Goal: Information Seeking & Learning: Learn about a topic

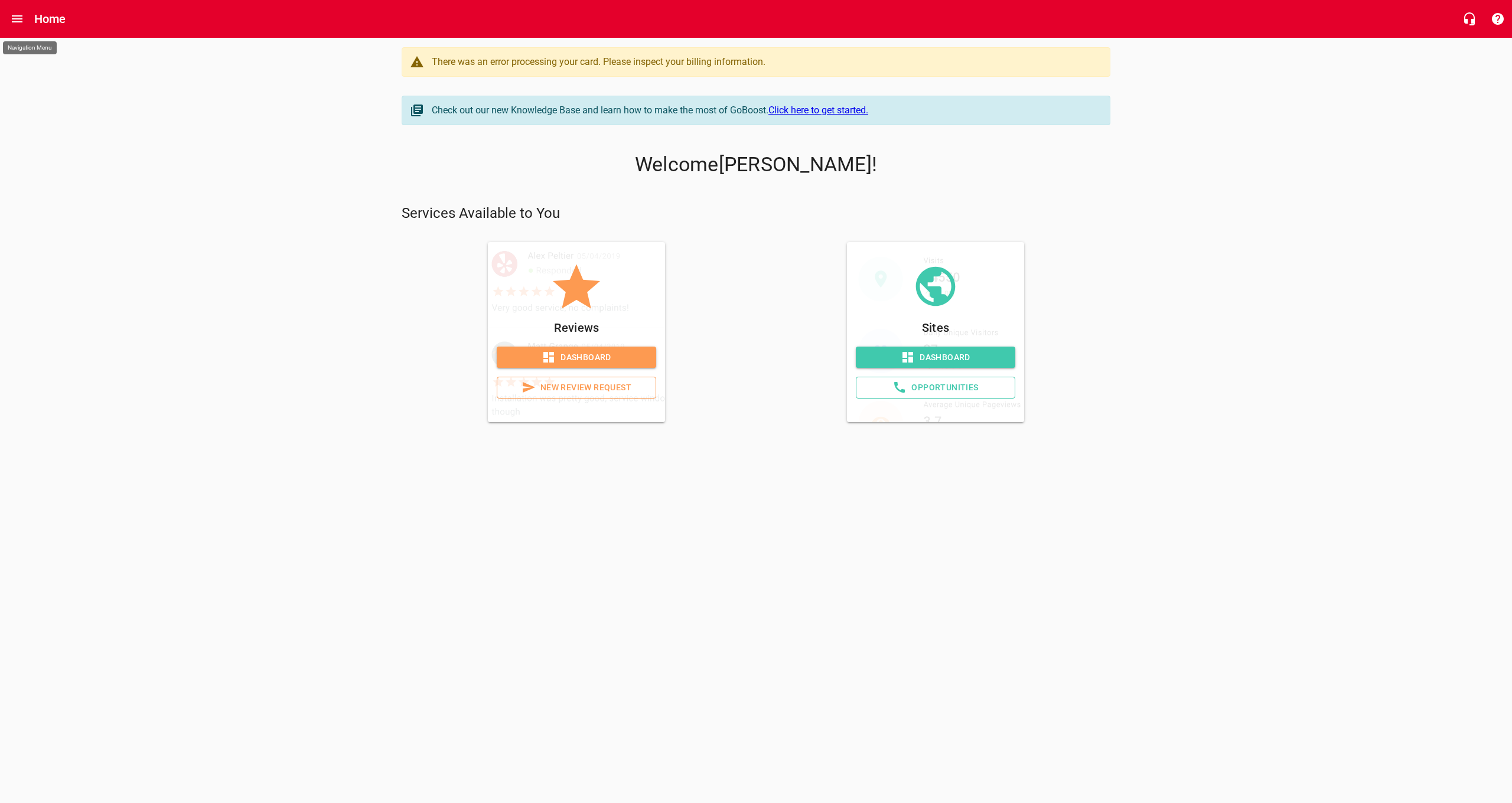
click at [19, 23] on icon "Open drawer" at bounding box center [17, 19] width 14 height 14
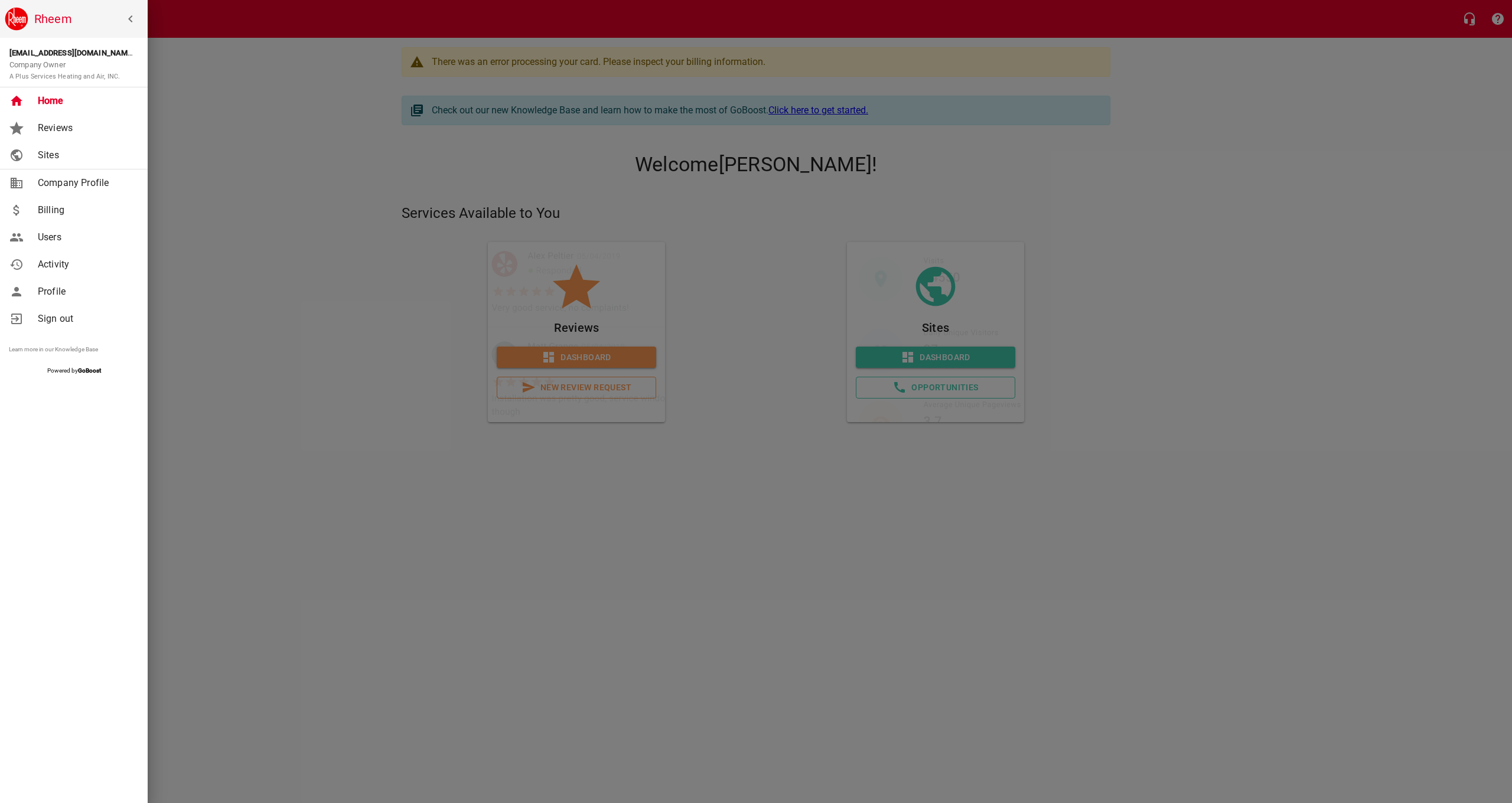
click at [57, 207] on span "Billing" at bounding box center [85, 210] width 95 height 14
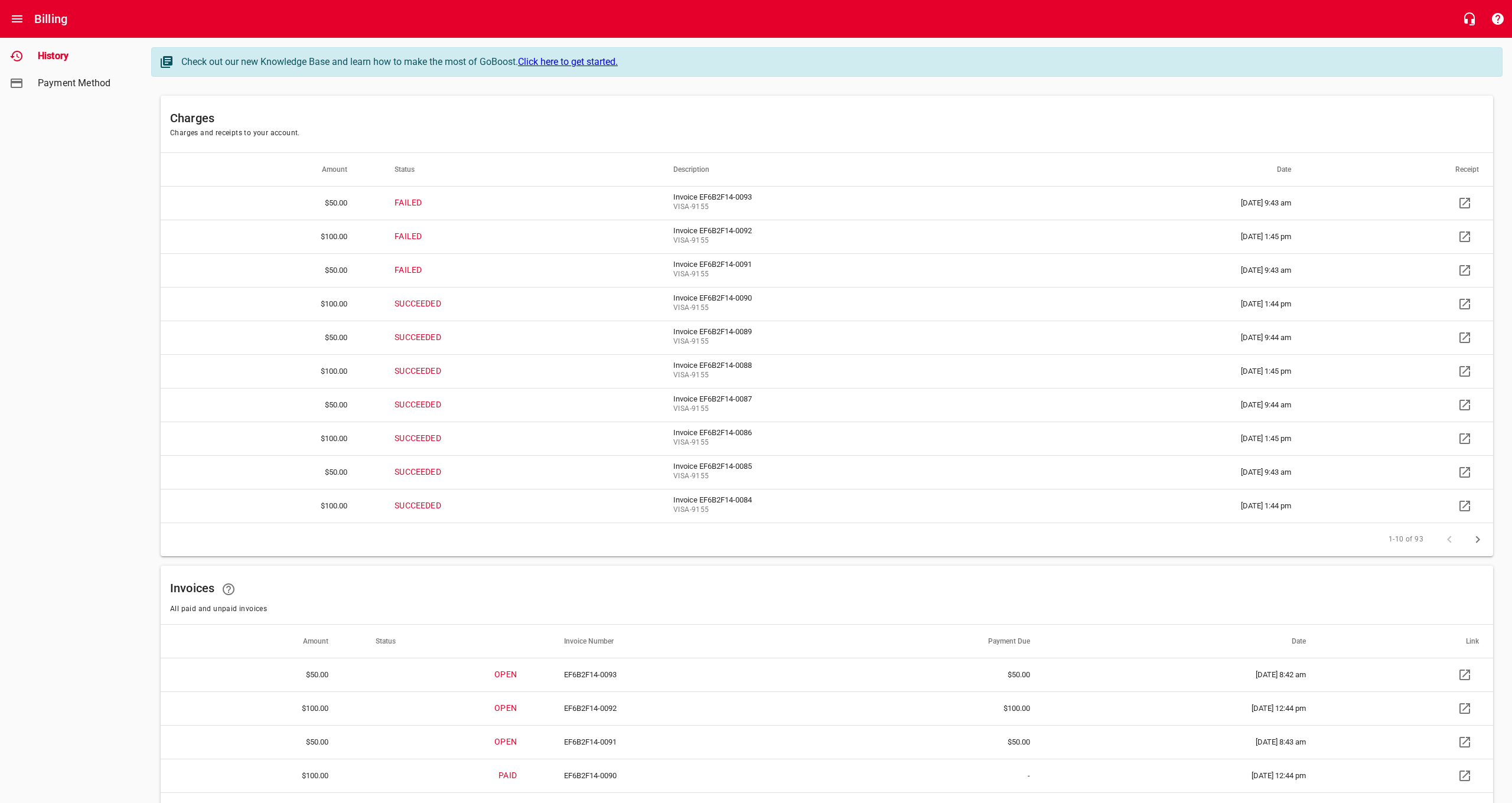
click at [77, 83] on span "Payment Method" at bounding box center [83, 83] width 90 height 14
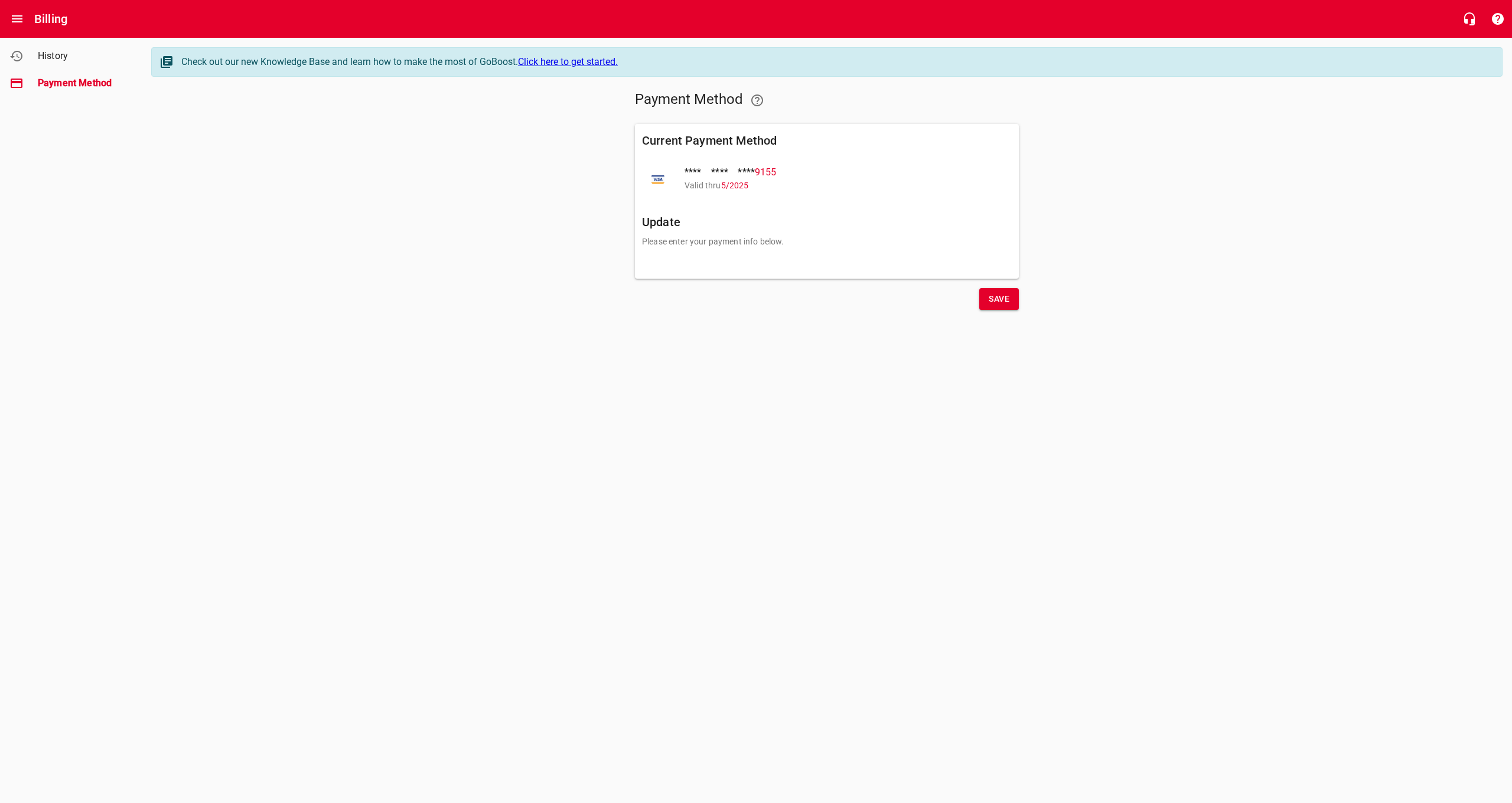
click at [738, 184] on span "5 / 2025" at bounding box center [735, 185] width 28 height 9
click at [717, 249] on div "Update Please enter your payment info below." at bounding box center [826, 242] width 379 height 69
click at [995, 302] on span "Save" at bounding box center [998, 299] width 21 height 15
click at [594, 65] on link "Click here to get started." at bounding box center [568, 62] width 100 height 11
click at [16, 22] on icon "Open drawer" at bounding box center [17, 19] width 11 height 7
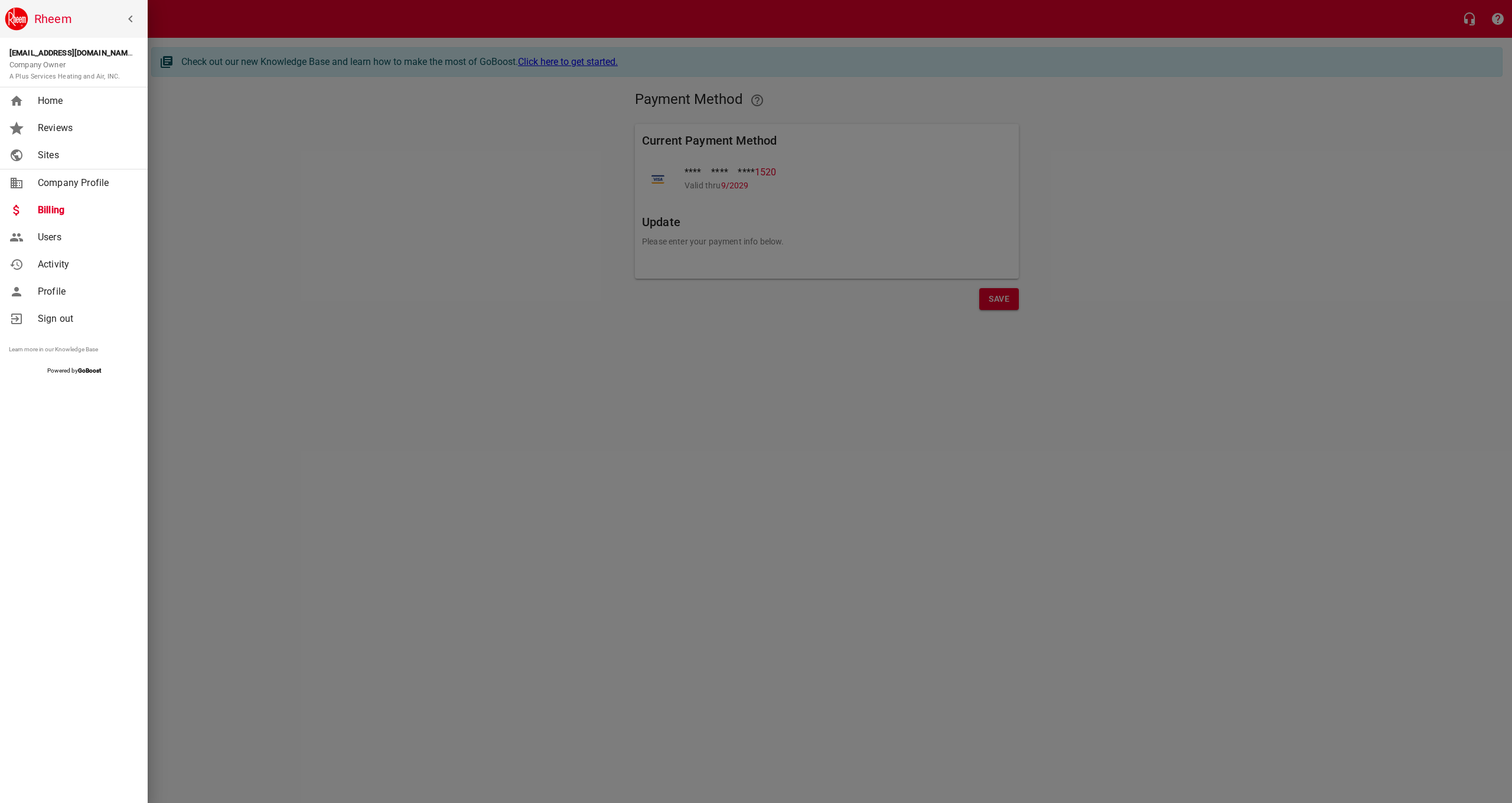
click at [51, 130] on span "Reviews" at bounding box center [85, 128] width 95 height 14
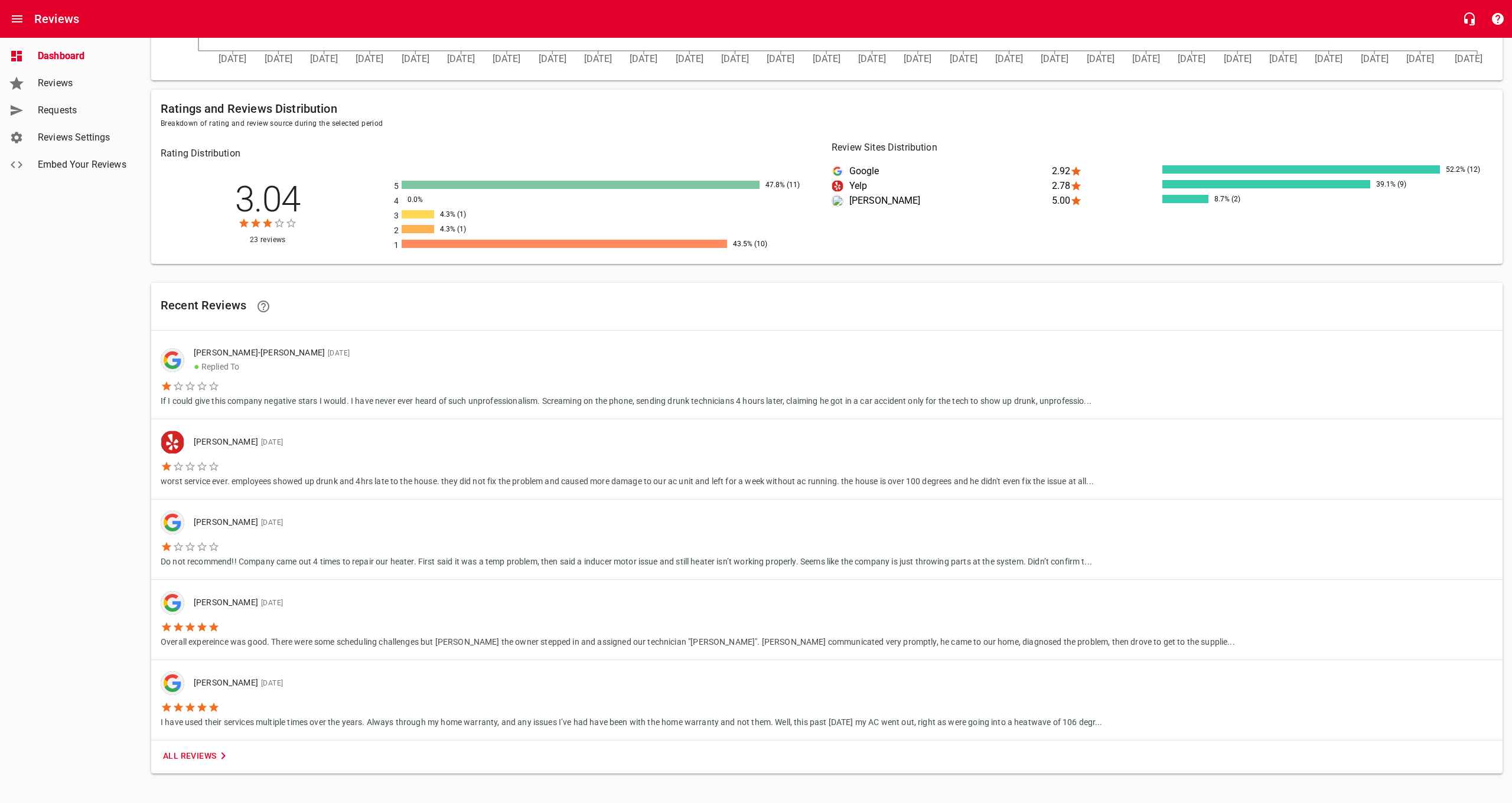
scroll to position [491, 0]
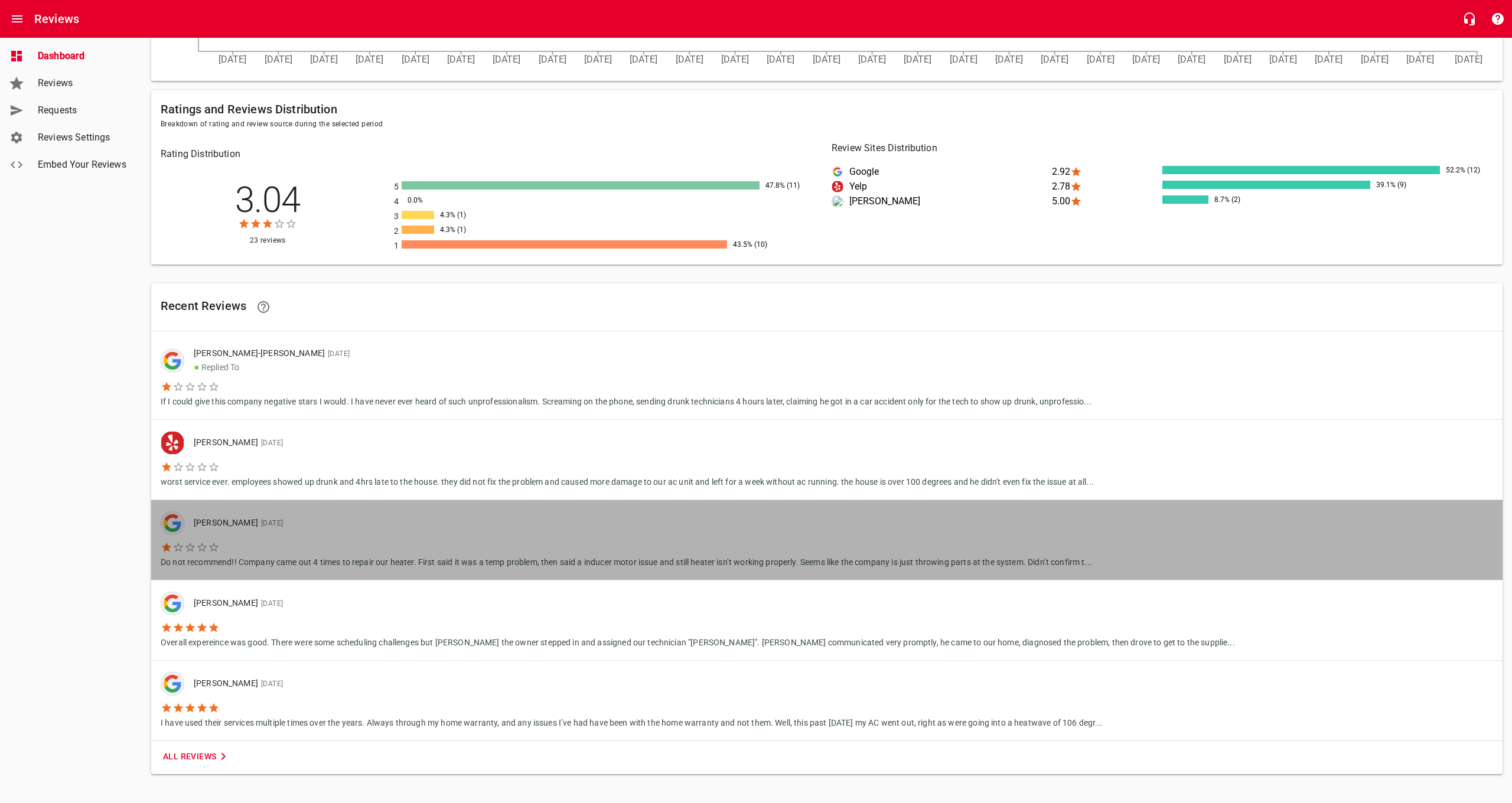
click at [303, 544] on li "Do not recommend!! Company came out 4 times to repair our heater. First said it…" at bounding box center [626, 551] width 931 height 34
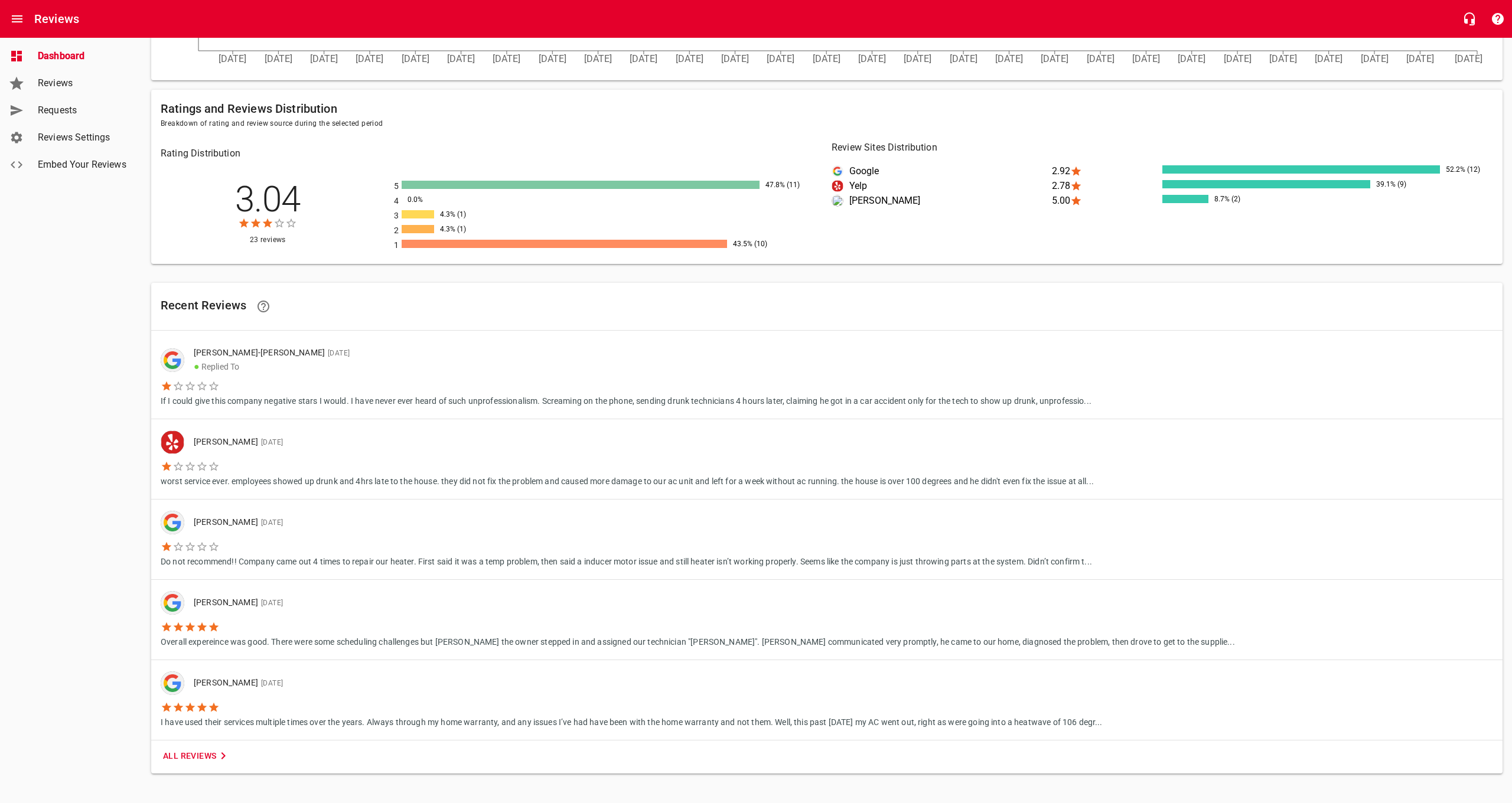
scroll to position [491, 0]
click at [346, 478] on p "worst service ever. employees showed up drunk and 4hrs late to the house. they …" at bounding box center [627, 480] width 933 height 16
click at [189, 752] on span "All Reviews" at bounding box center [196, 756] width 67 height 15
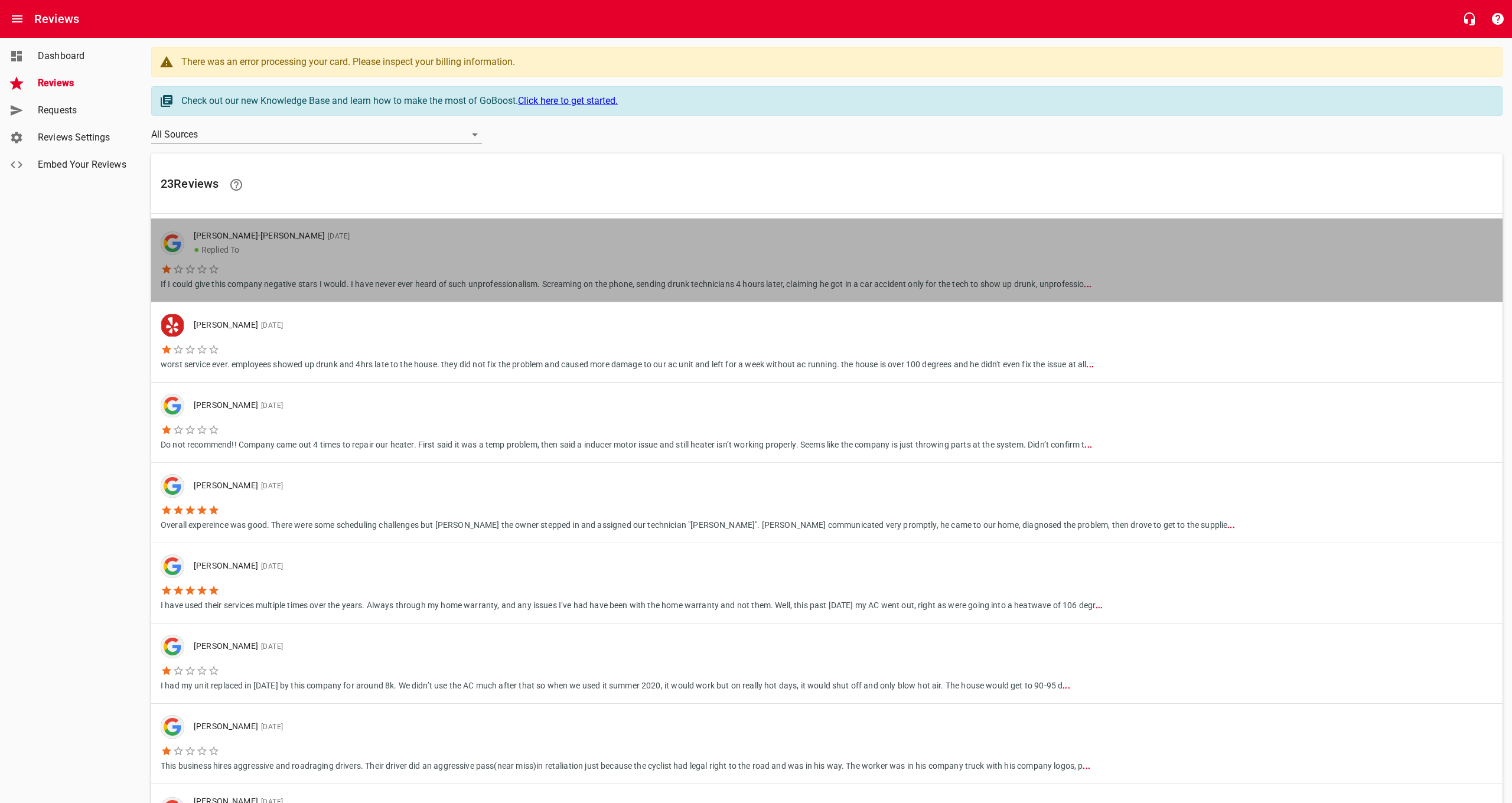
click at [522, 282] on p "If I could give this company negative stars I would. I have never ever heard of…" at bounding box center [626, 283] width 931 height 16
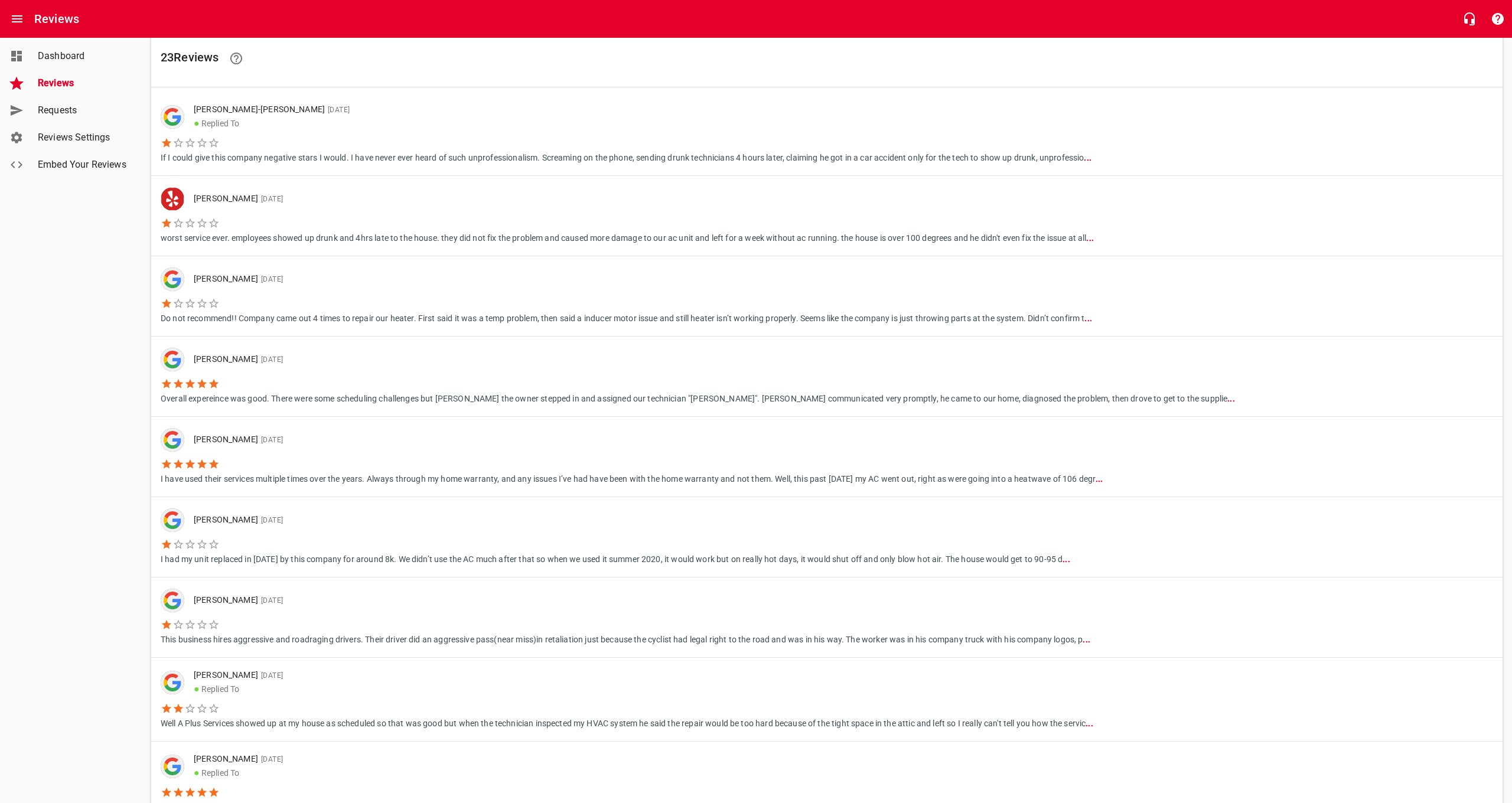
scroll to position [125, 0]
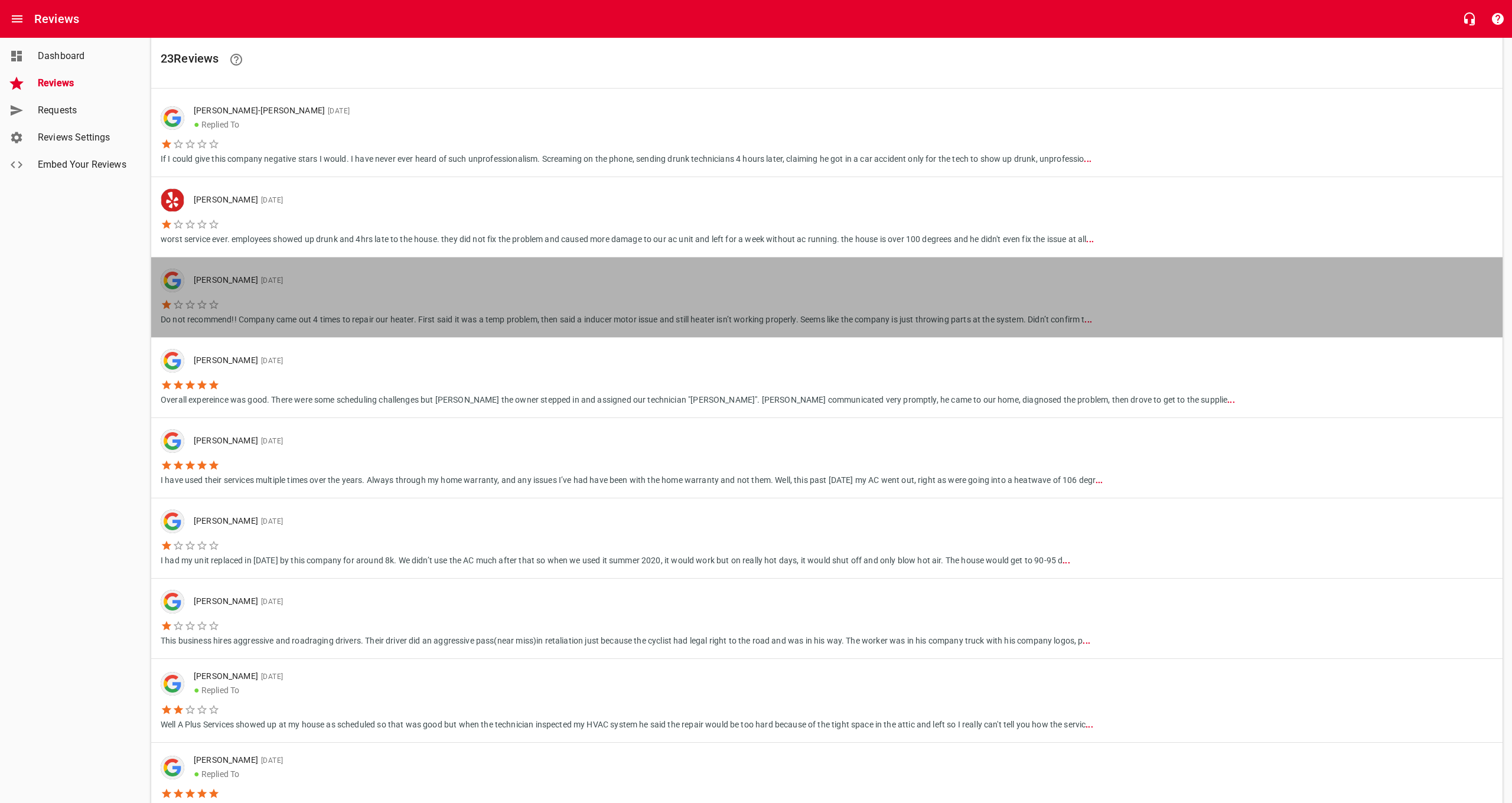
click at [376, 313] on p "Do not recommend!! Company came out 4 times to repair our heater. First said it…" at bounding box center [626, 318] width 931 height 16
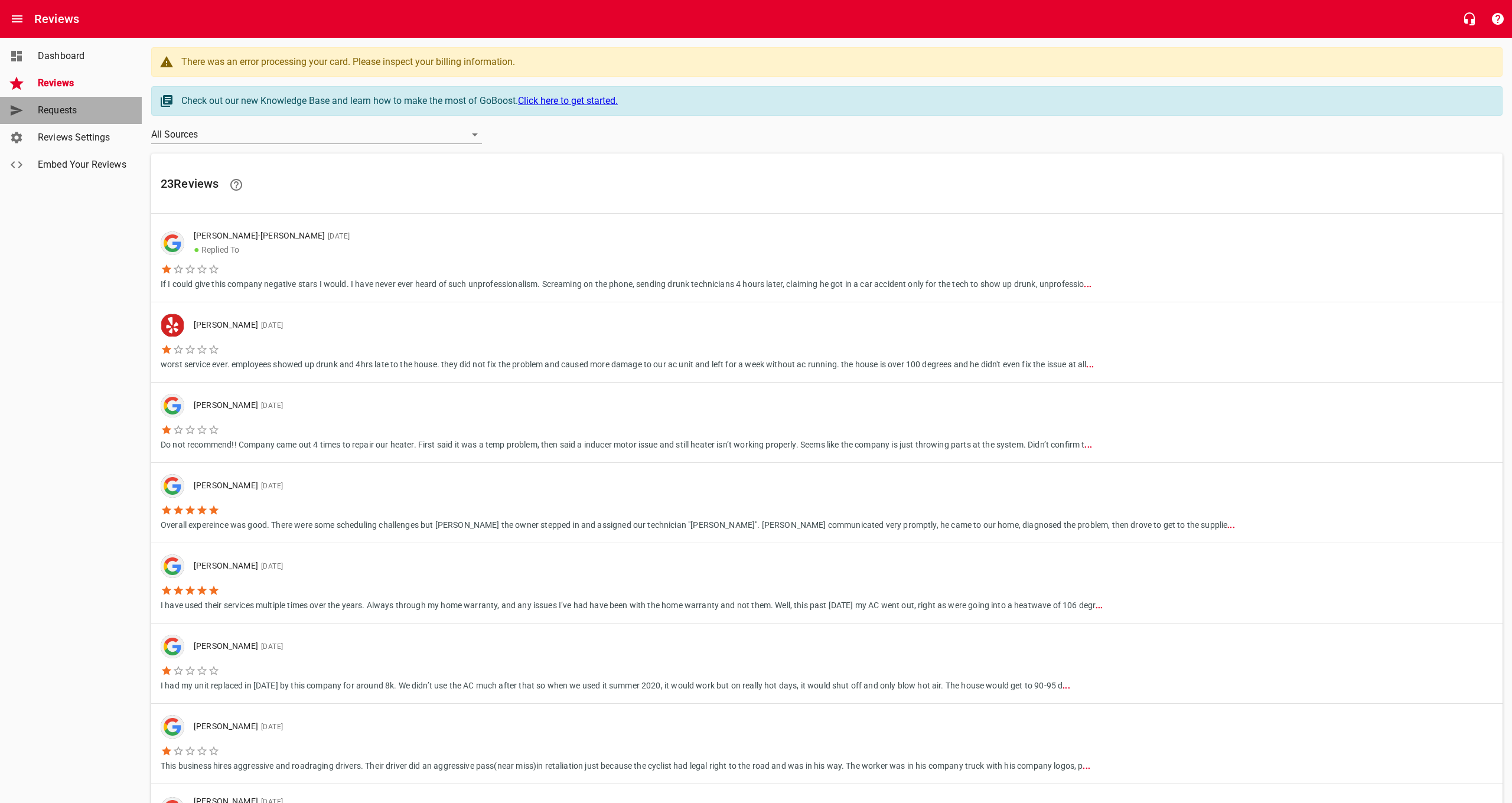
click at [73, 116] on span "Requests" at bounding box center [83, 110] width 90 height 14
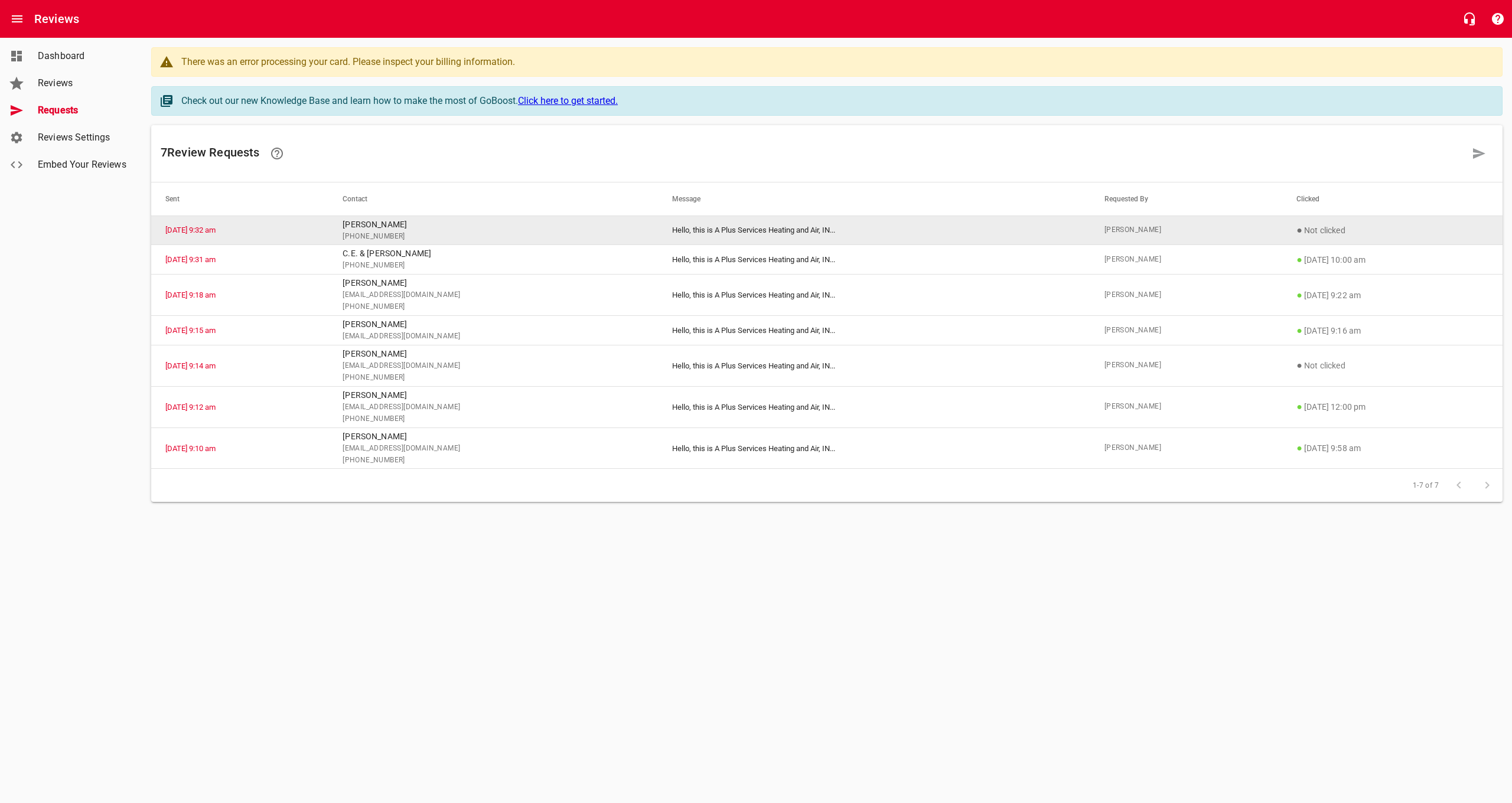
click at [677, 234] on td "Hello, this is A Plus Services Heating and Air, IN ..." at bounding box center [873, 230] width 432 height 29
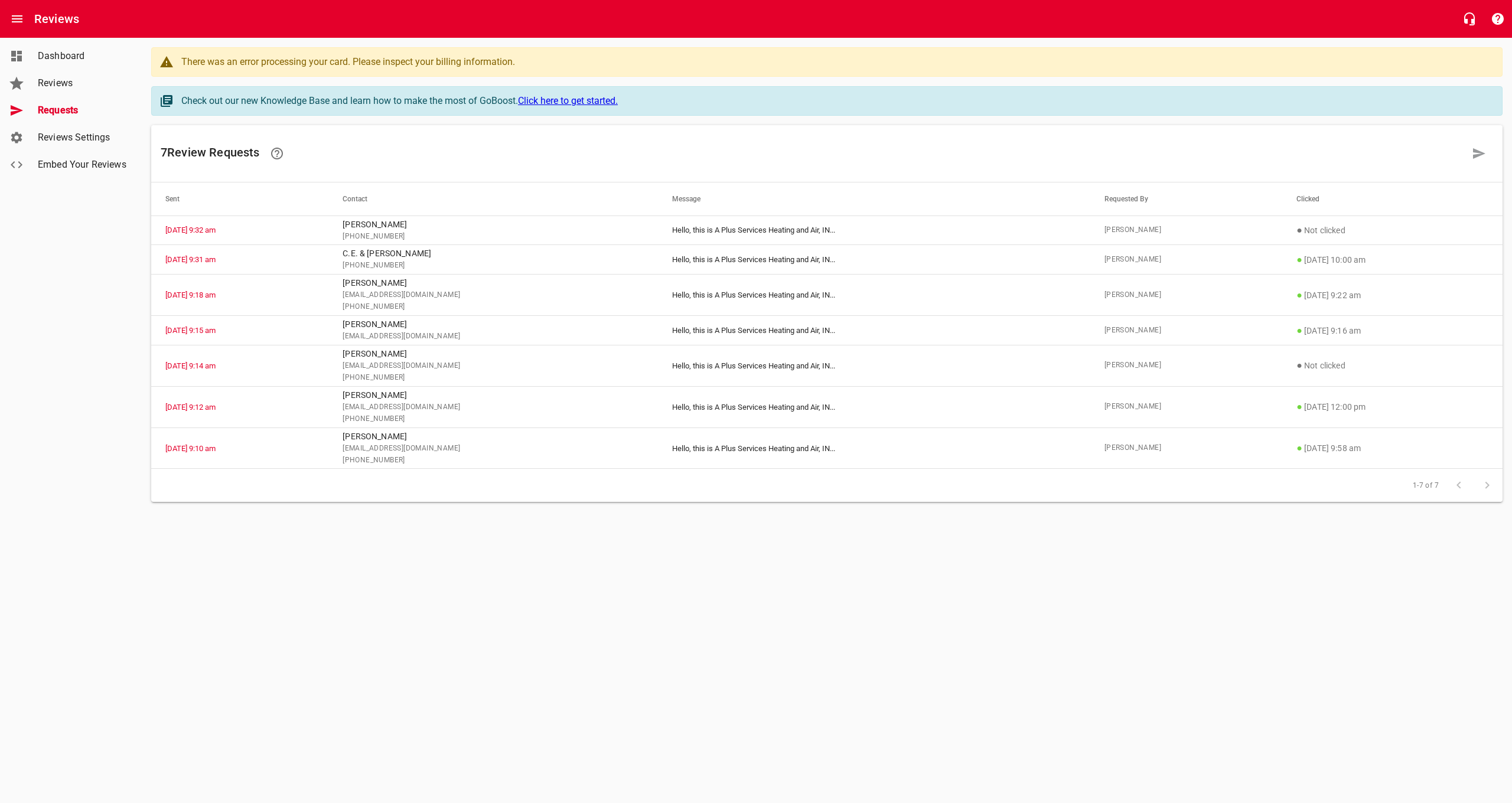
click at [581, 103] on link "Click here to get started." at bounding box center [568, 101] width 100 height 11
click at [65, 139] on span "Reviews Settings" at bounding box center [83, 137] width 90 height 14
select select "[US_STATE]"
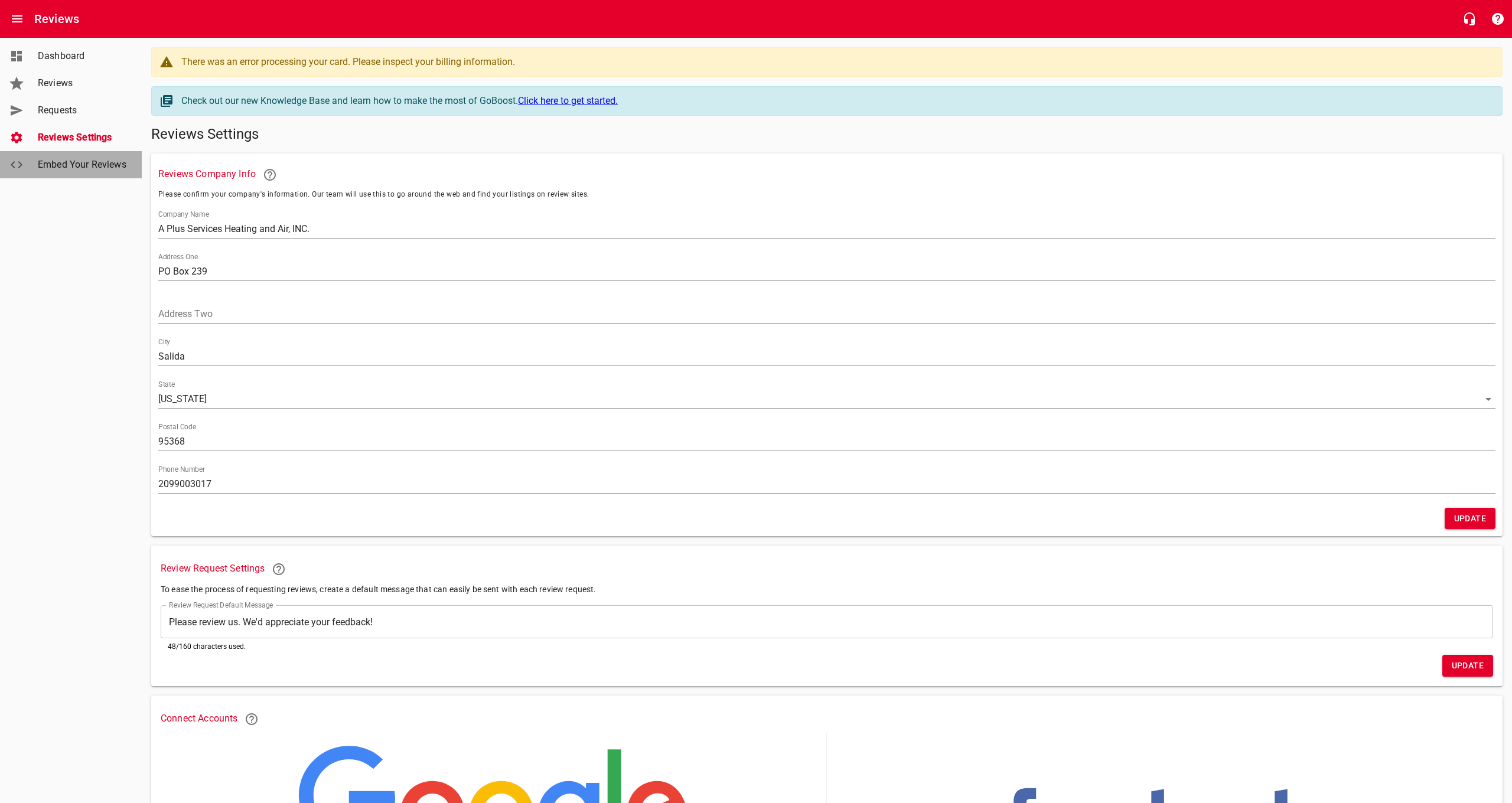
click at [77, 162] on span "Embed Your Reviews" at bounding box center [83, 164] width 90 height 14
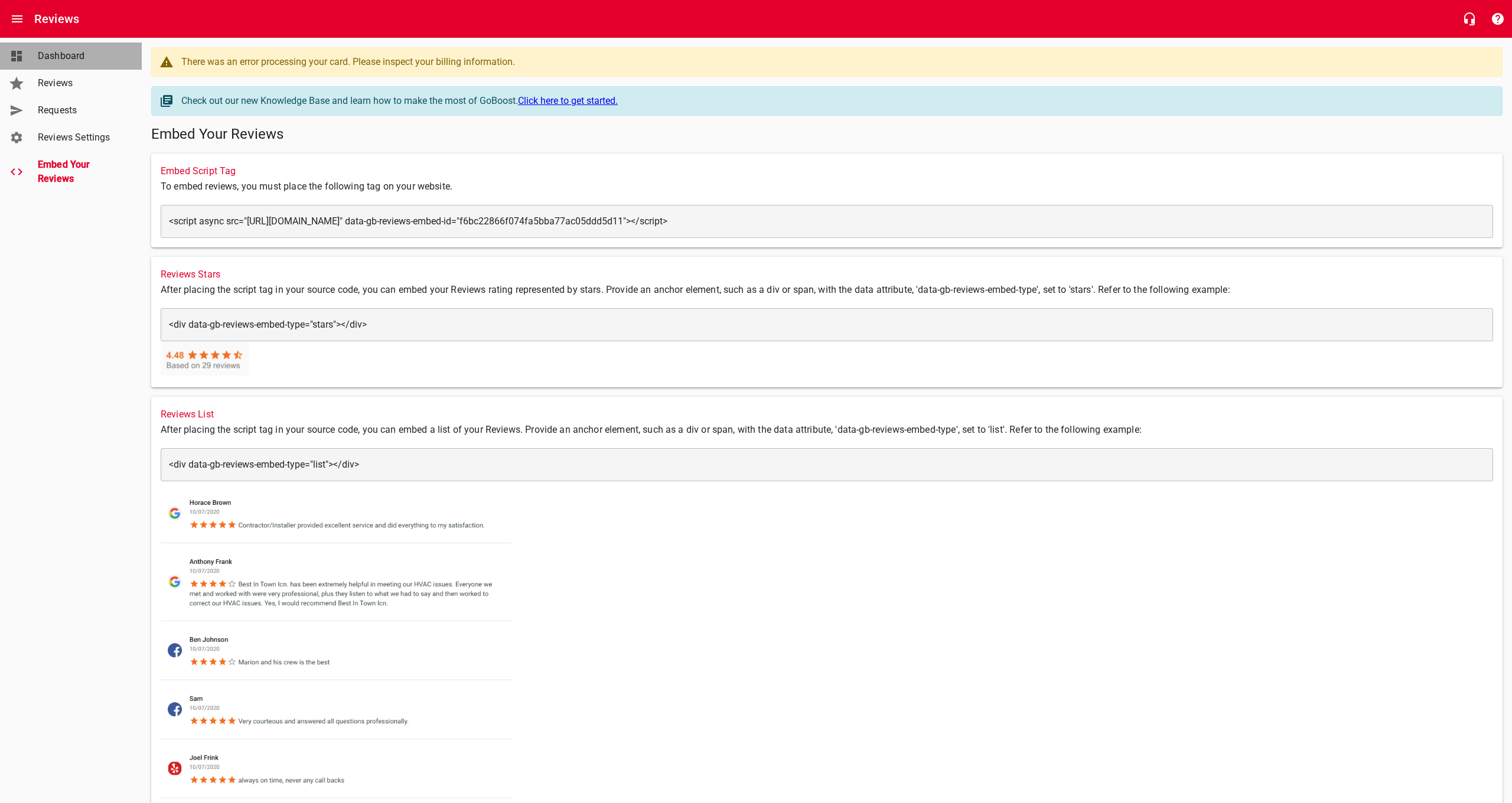
click at [54, 55] on span "Dashboard" at bounding box center [83, 56] width 90 height 14
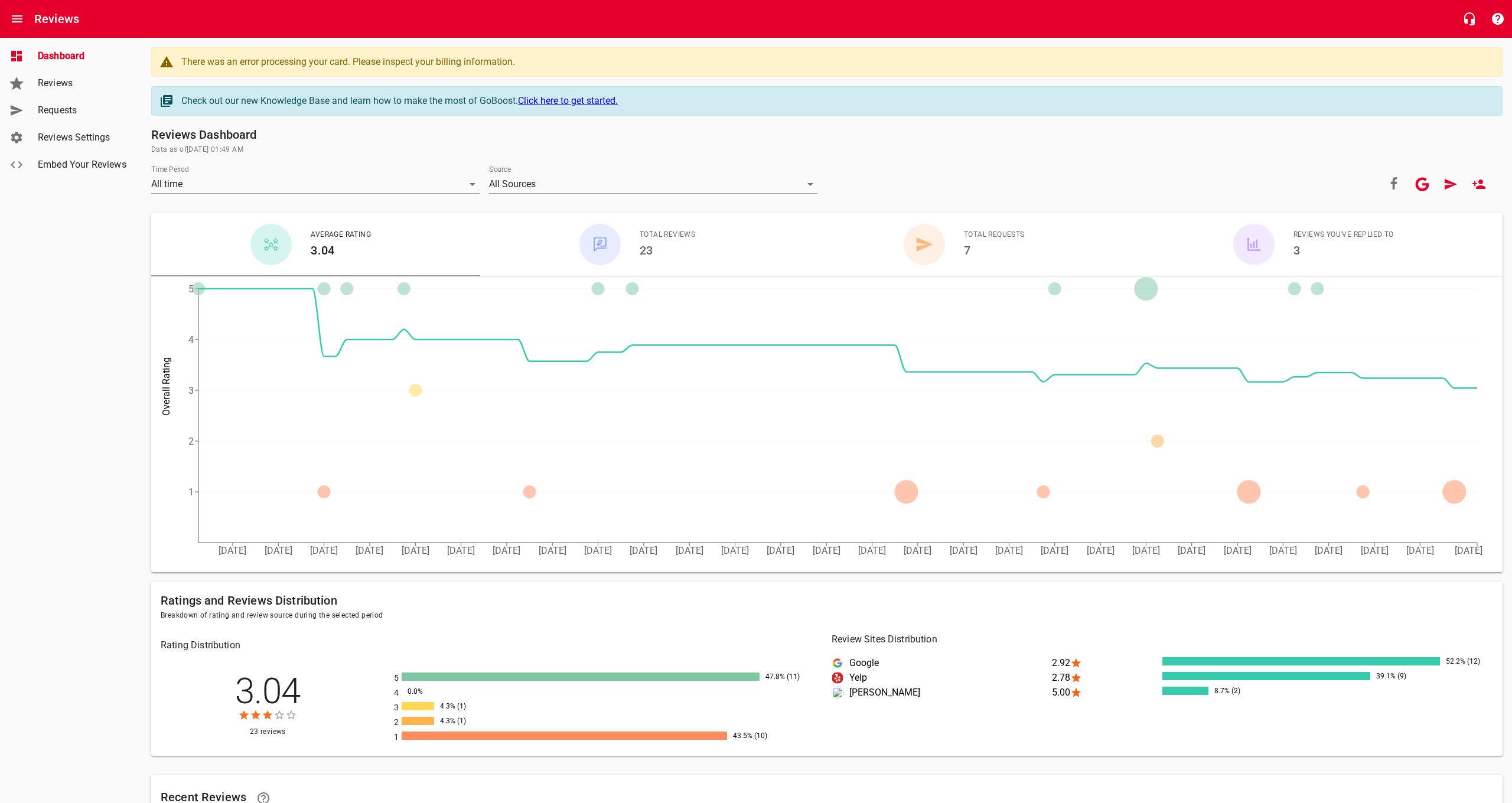
click at [63, 54] on span "Dashboard" at bounding box center [83, 56] width 90 height 14
click at [17, 16] on icon "Open drawer" at bounding box center [17, 19] width 11 height 7
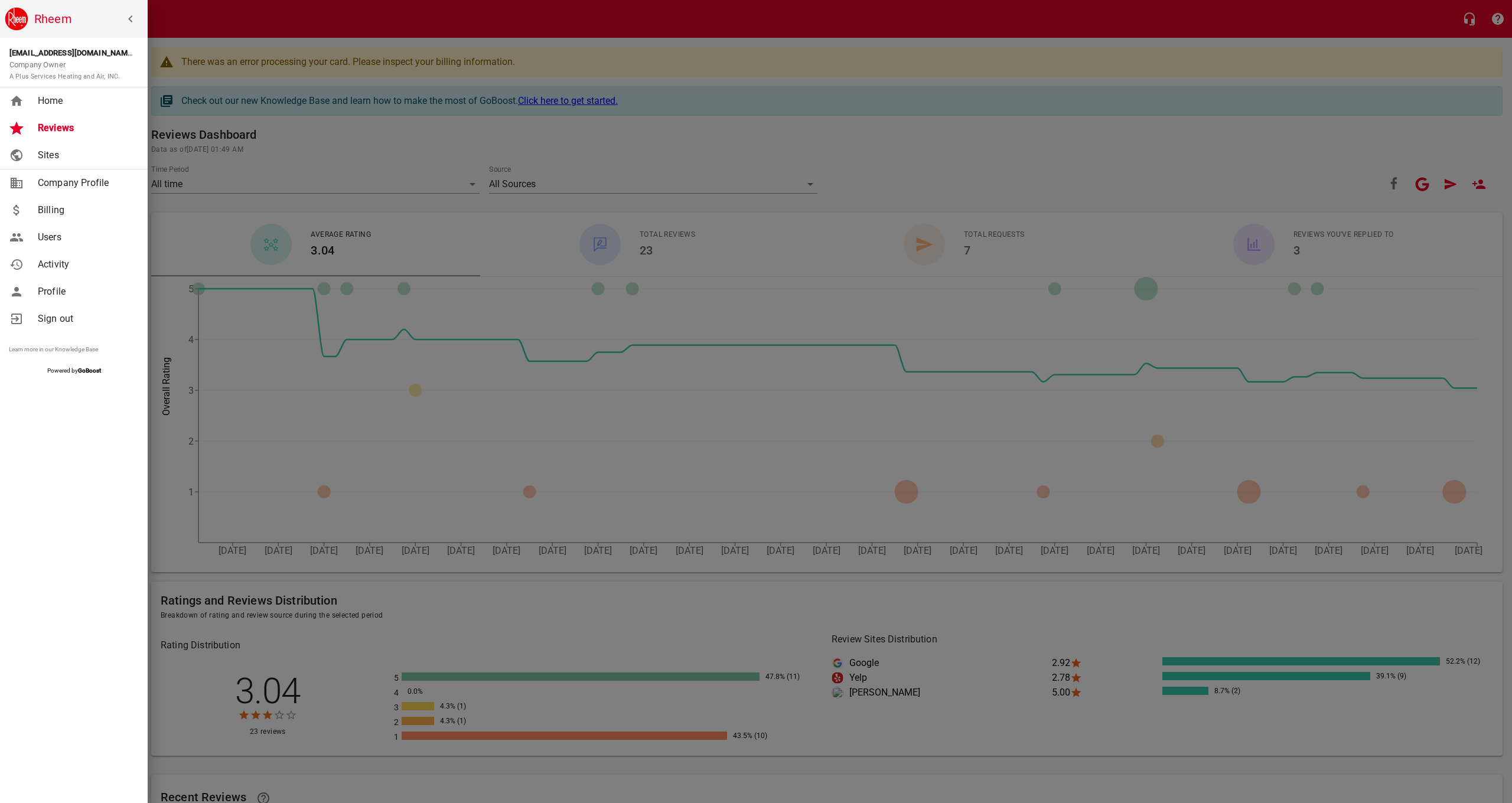
click at [63, 103] on span "Home" at bounding box center [85, 101] width 95 height 14
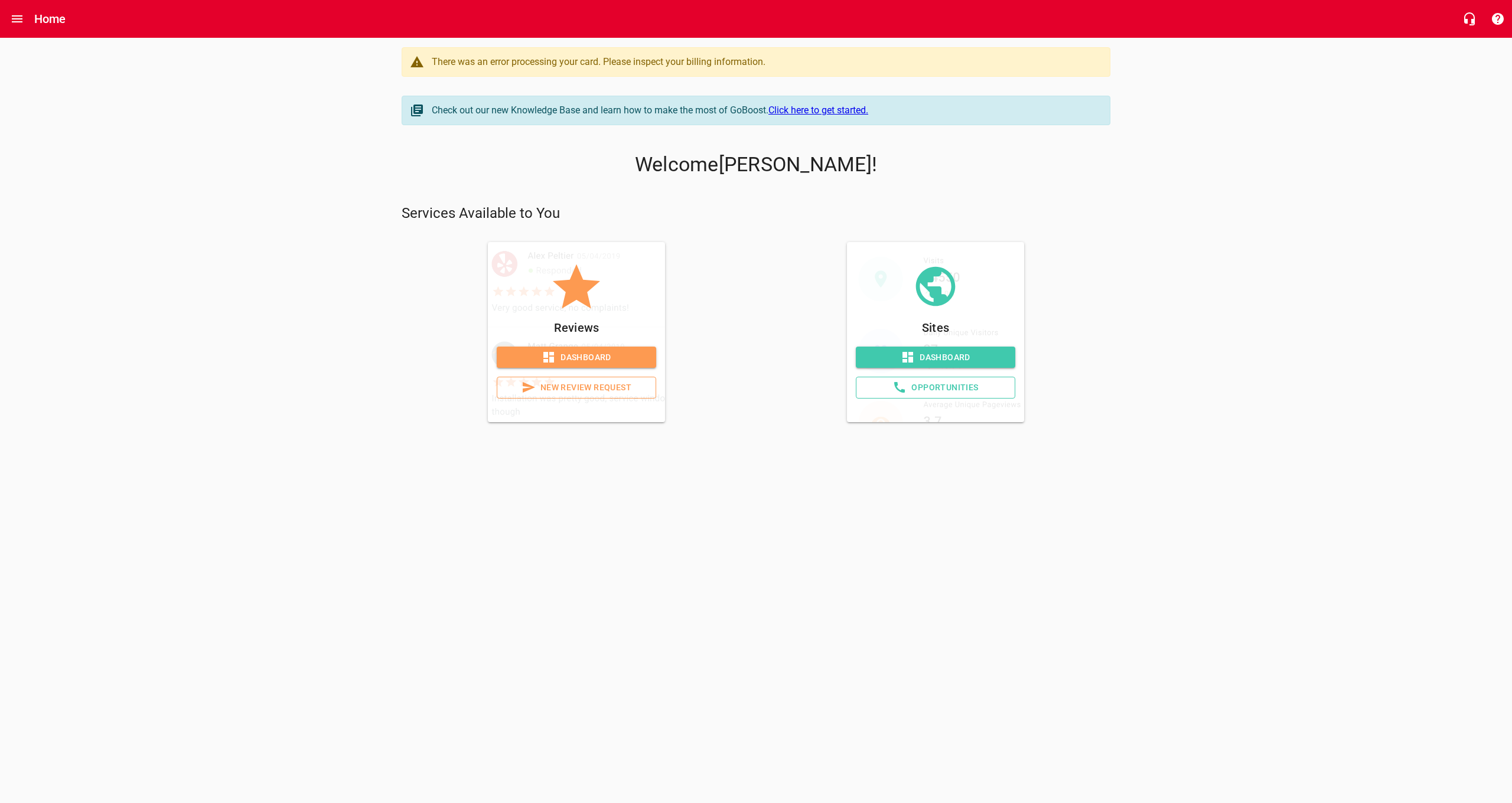
click at [557, 385] on span "New Review Request" at bounding box center [577, 387] width 140 height 15
click at [593, 352] on span "Dashboard" at bounding box center [576, 358] width 140 height 15
click at [944, 354] on span "Dashboard" at bounding box center [935, 358] width 140 height 15
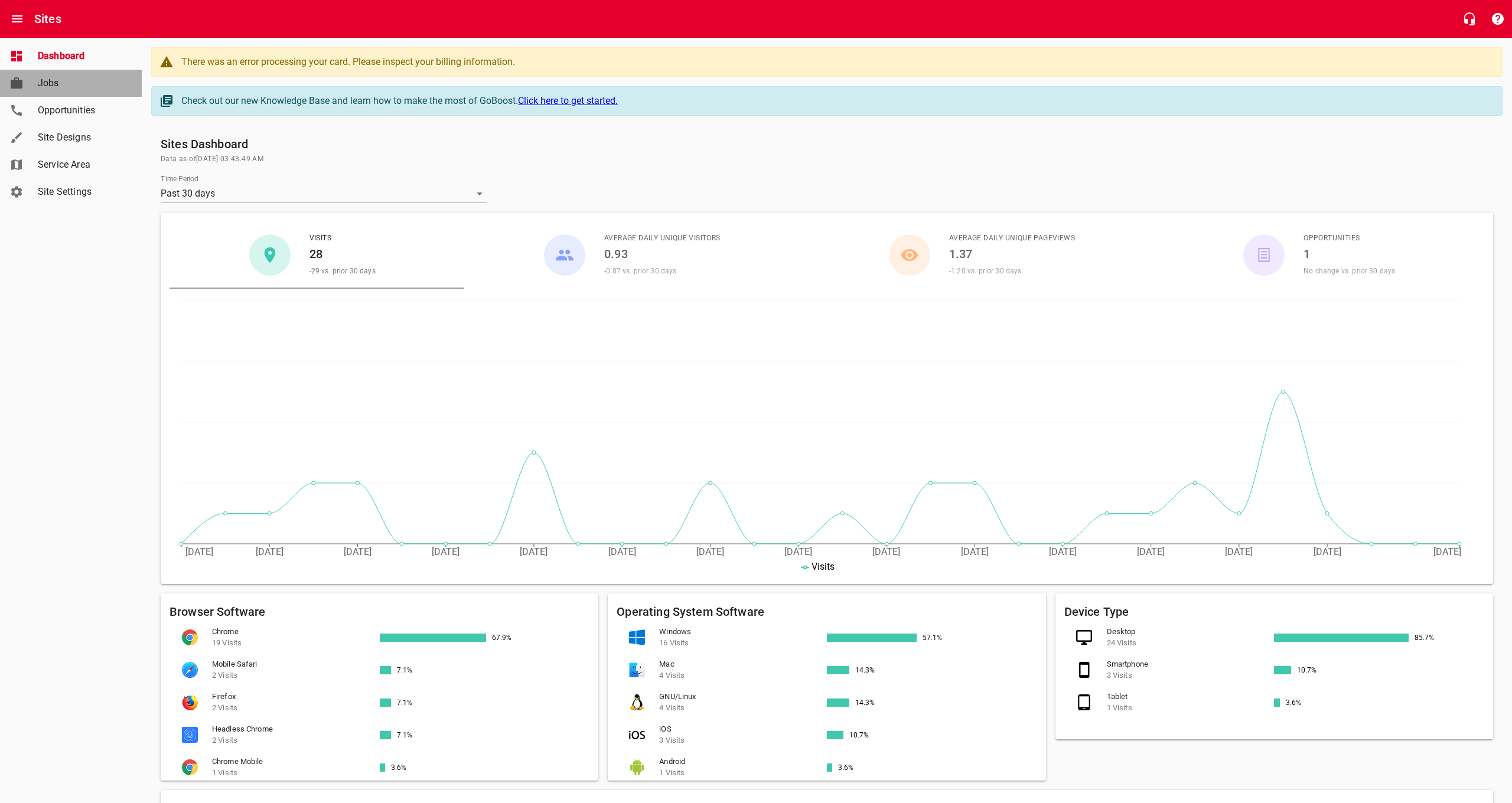
click at [49, 77] on span "Jobs" at bounding box center [83, 83] width 90 height 14
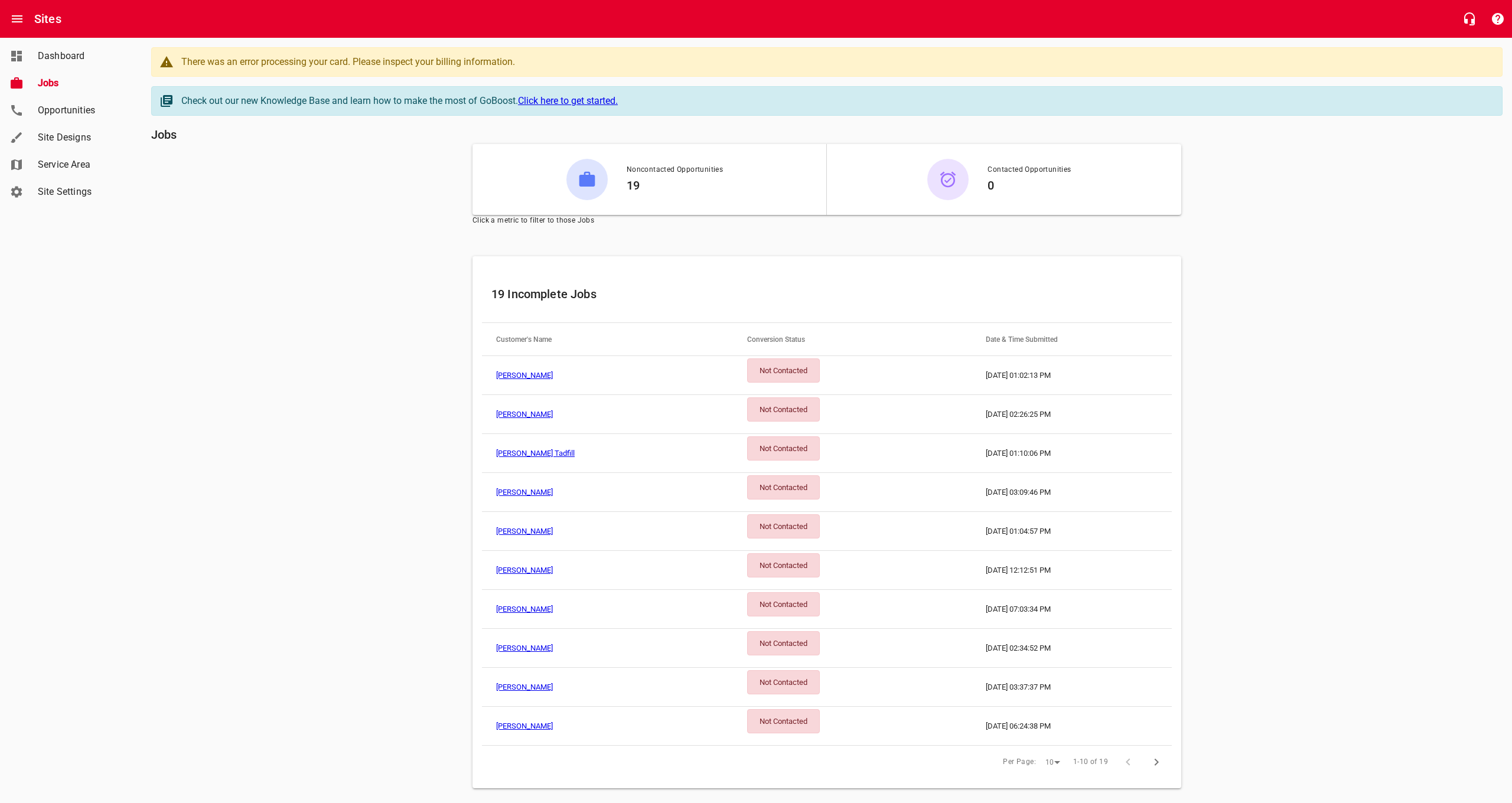
click at [523, 375] on link "[PERSON_NAME]" at bounding box center [524, 375] width 57 height 9
click at [525, 414] on link "[PERSON_NAME]" at bounding box center [524, 414] width 57 height 9
